Goal: Task Accomplishment & Management: Manage account settings

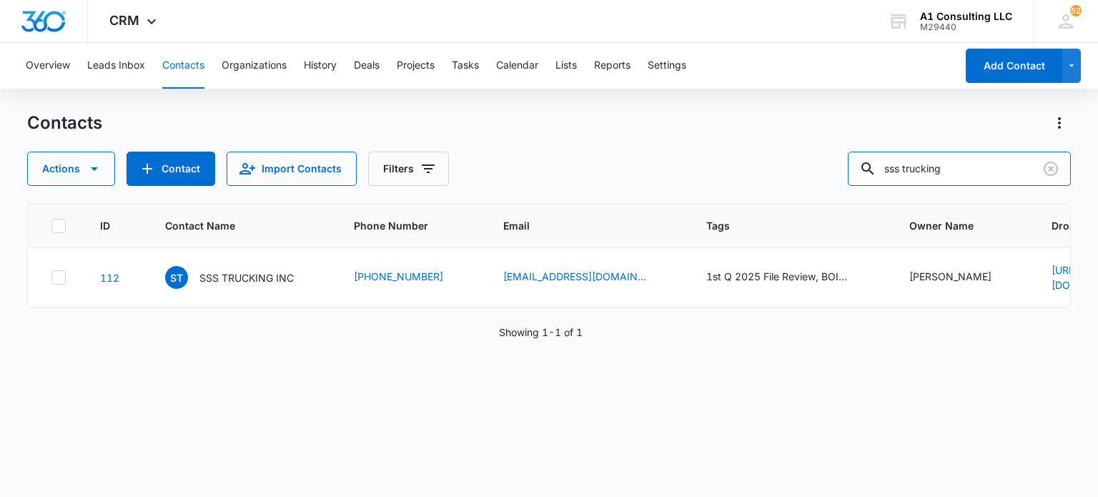
drag, startPoint x: 974, startPoint y: 161, endPoint x: 656, endPoint y: 161, distance: 318.1
click at [656, 161] on div "Actions Contact Import Contacts Filters sss trucking" at bounding box center [548, 169] width 1043 height 34
type input "bajimama"
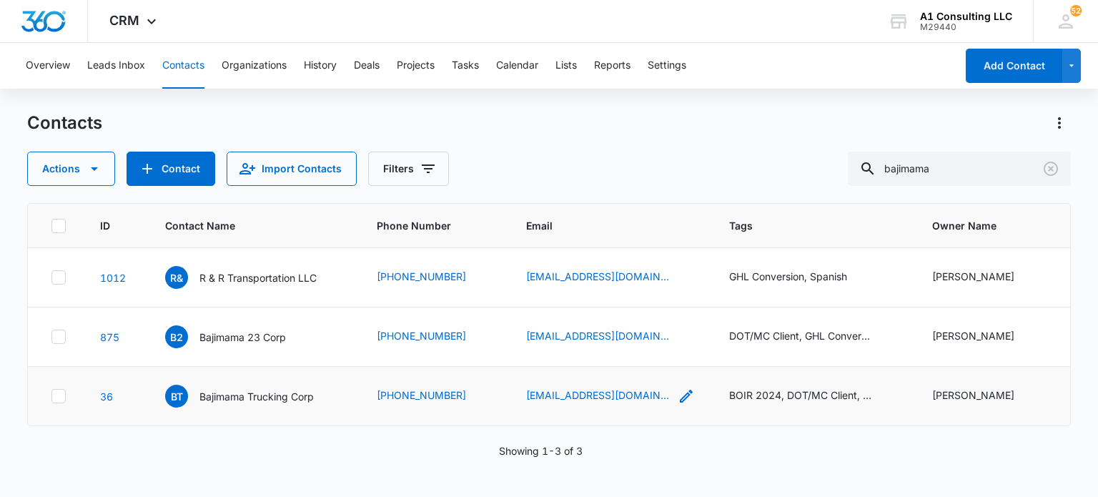
click at [680, 390] on icon "Email - diorys81@gmail.com - Select to Edit Field" at bounding box center [686, 396] width 13 height 13
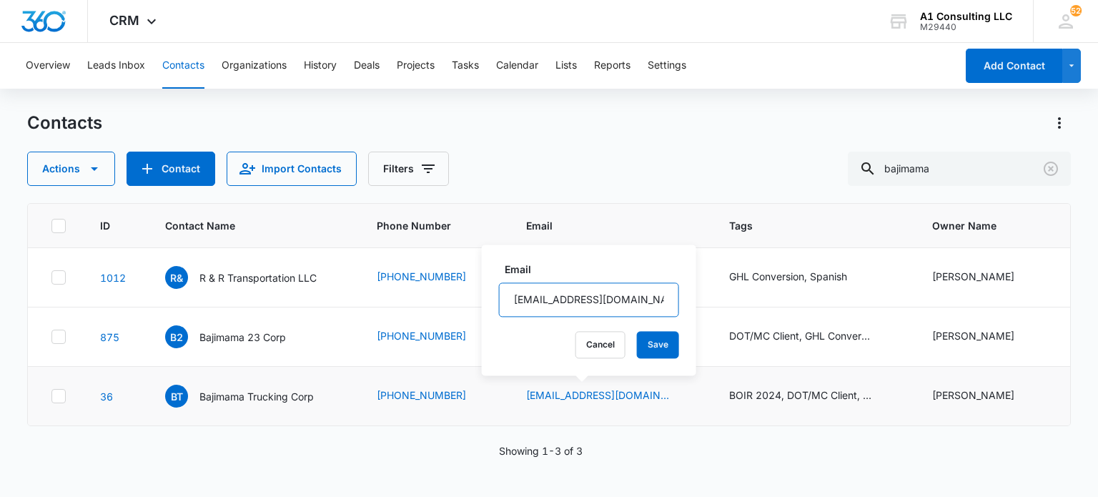
click at [565, 307] on input "[EMAIL_ADDRESS][DOMAIN_NAME]" at bounding box center [589, 299] width 180 height 34
click at [581, 337] on button "Cancel" at bounding box center [601, 344] width 50 height 27
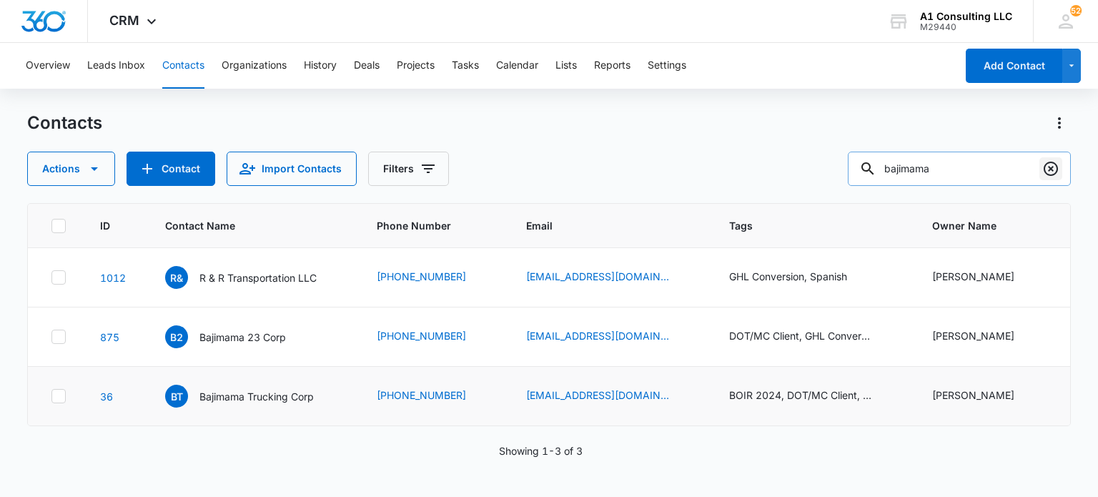
click at [1039, 161] on button "Clear" at bounding box center [1050, 168] width 23 height 23
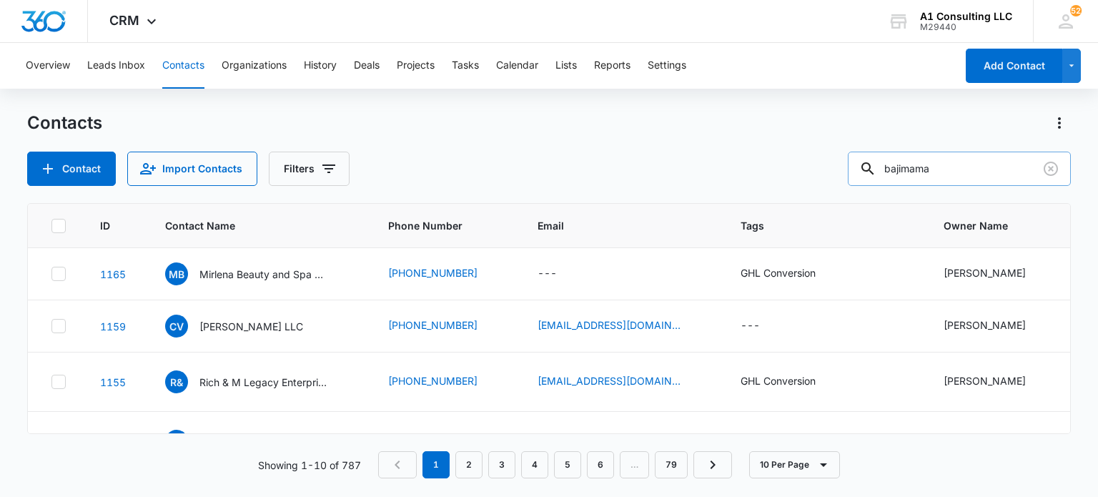
type input "bajimama"
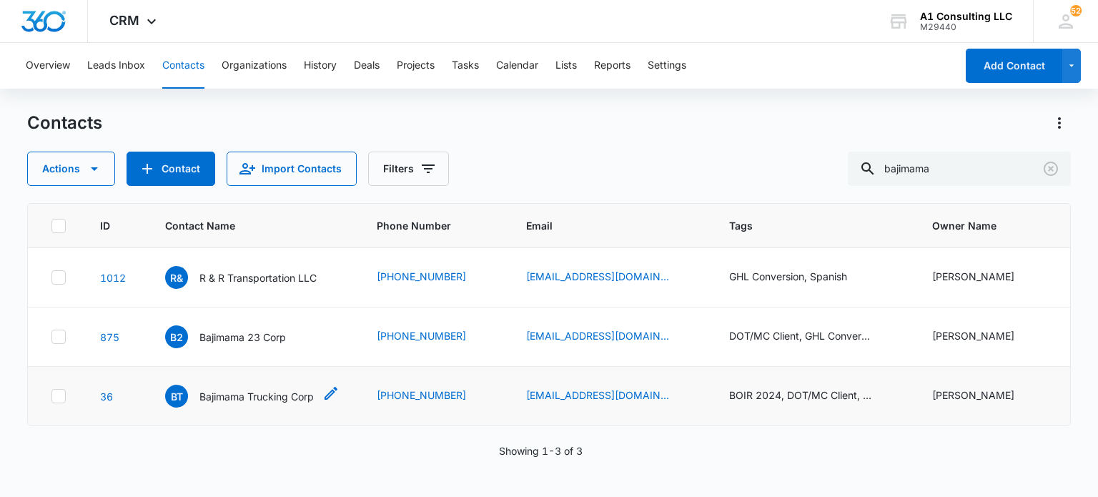
click at [285, 394] on p "Bajimama Trucking Corp" at bounding box center [256, 396] width 114 height 15
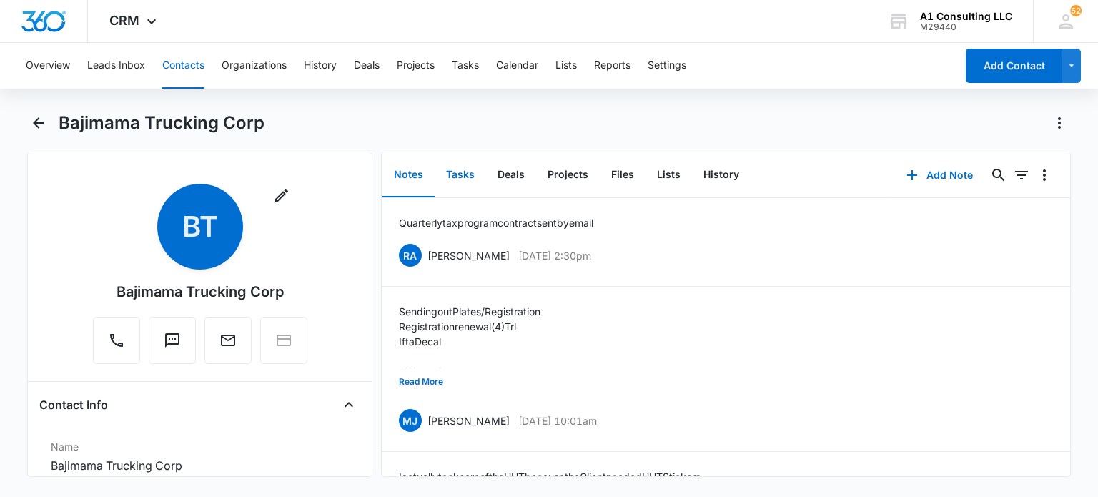
click at [463, 168] on button "Tasks" at bounding box center [460, 175] width 51 height 44
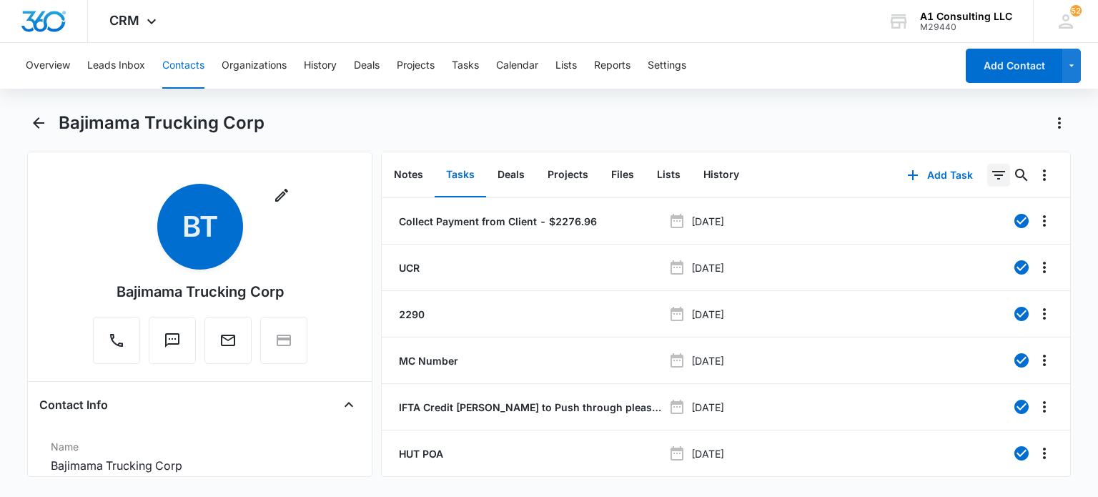
click at [990, 176] on icon "Filters" at bounding box center [998, 175] width 17 height 17
click at [972, 291] on icon "Show Task status filters" at bounding box center [980, 295] width 17 height 17
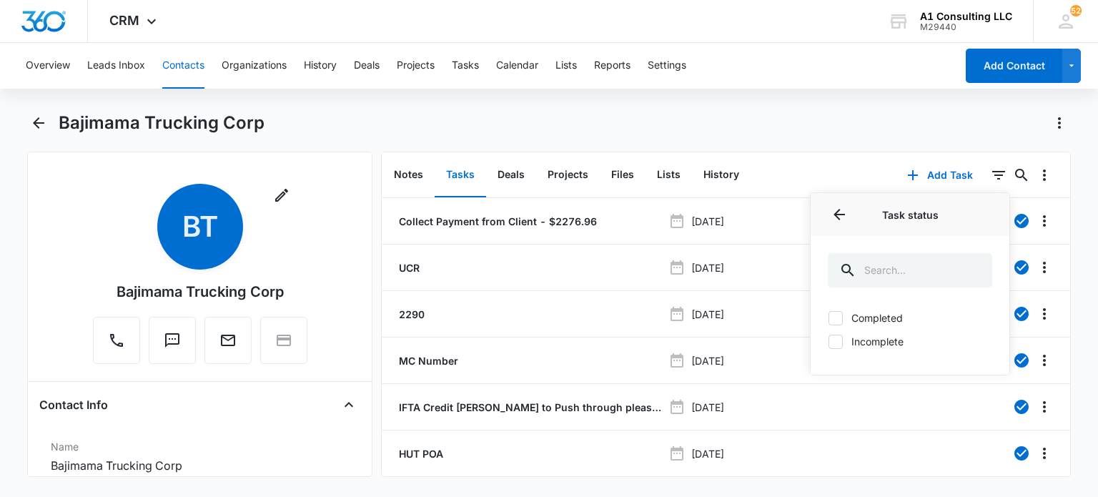
click at [859, 337] on label "Incomplete" at bounding box center [910, 341] width 164 height 15
click at [829, 341] on input "Incomplete" at bounding box center [828, 341] width 1 height 1
checkbox input "true"
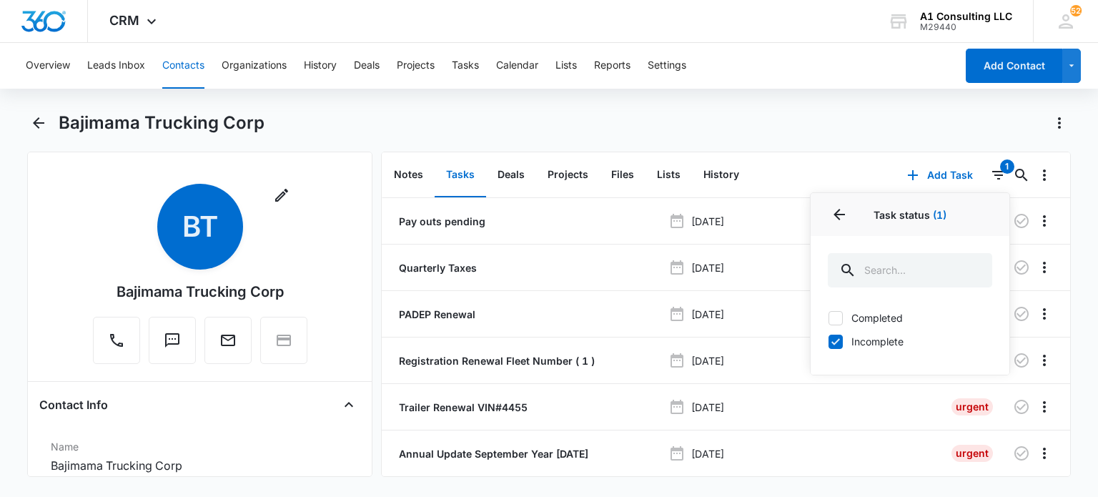
click at [724, 104] on div "Overview Leads Inbox Contacts Organizations History Deals Projects Tasks Calend…" at bounding box center [549, 268] width 1098 height 451
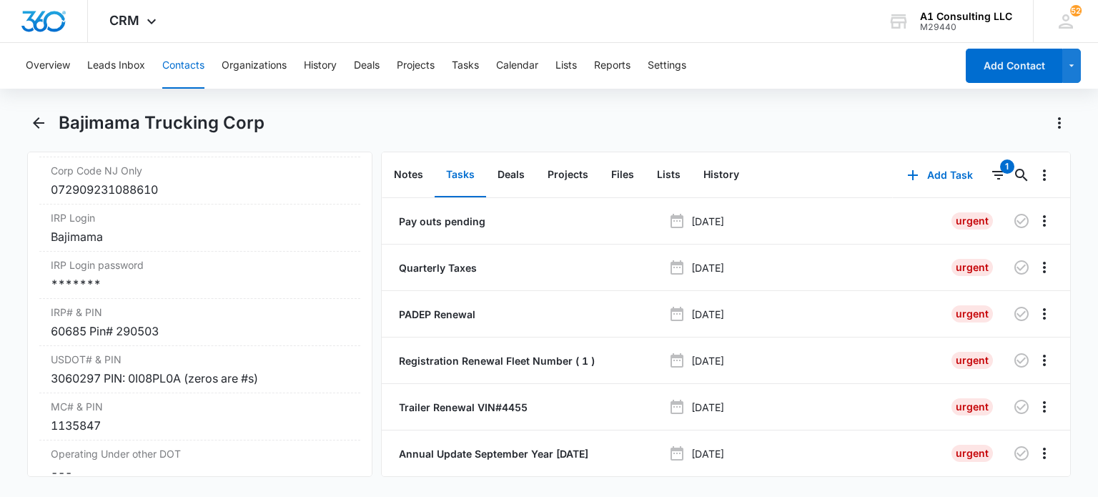
scroll to position [1867, 0]
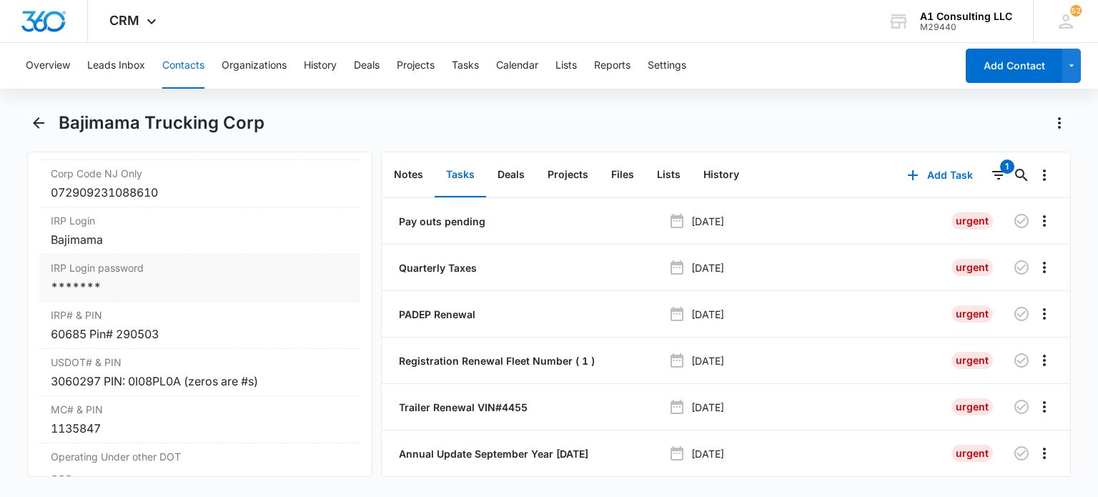
click at [200, 295] on div "*******" at bounding box center [199, 286] width 297 height 17
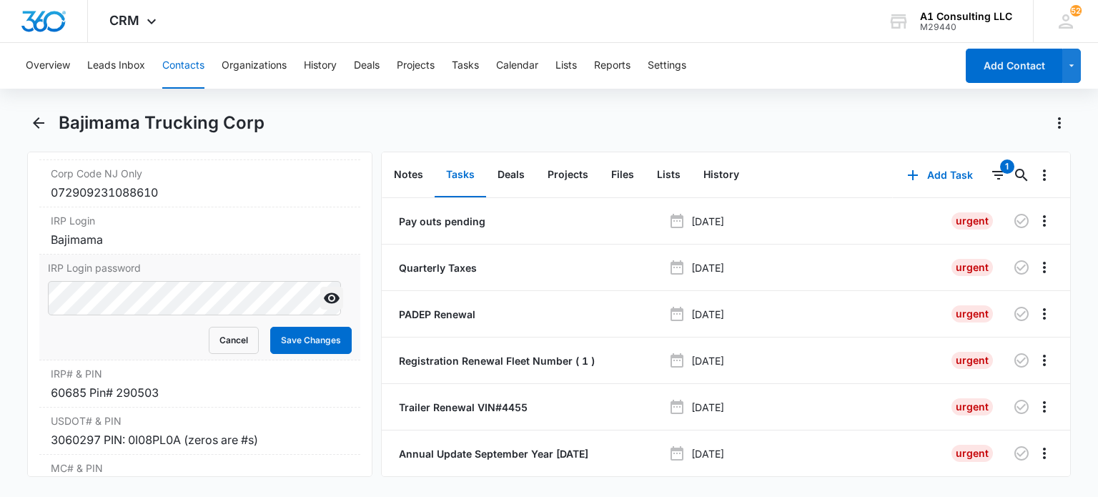
click at [329, 310] on button "Show" at bounding box center [331, 298] width 23 height 23
click at [214, 354] on button "Cancel" at bounding box center [234, 340] width 50 height 27
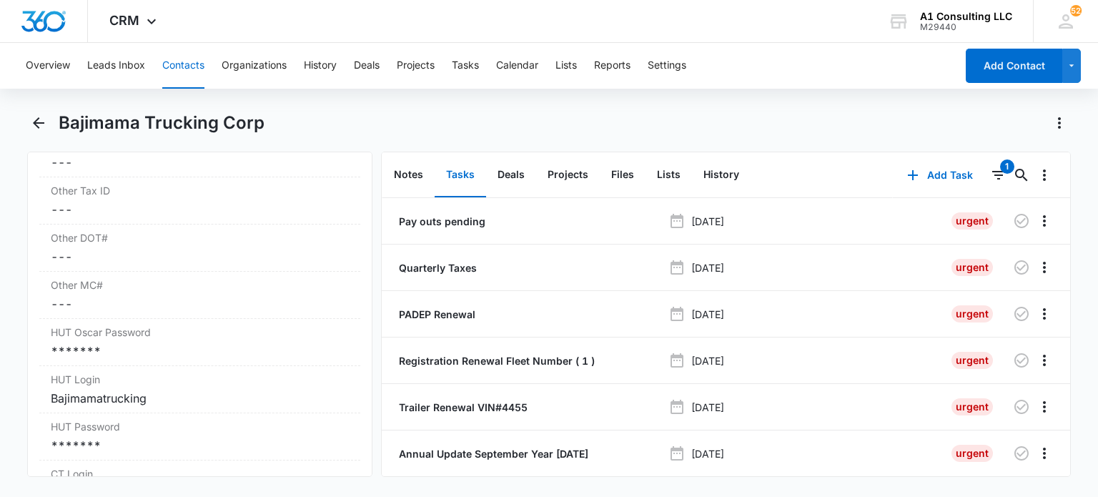
scroll to position [2224, 0]
